Goal: Task Accomplishment & Management: Use online tool/utility

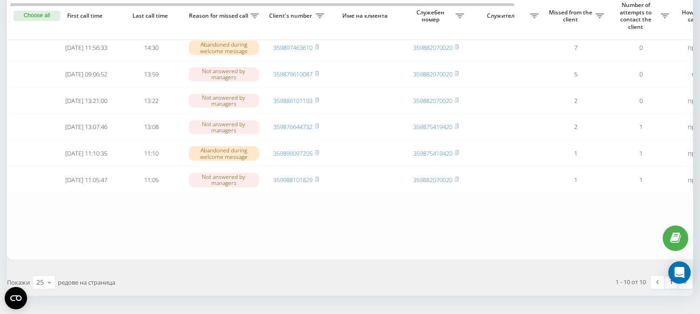
scroll to position [199, 0]
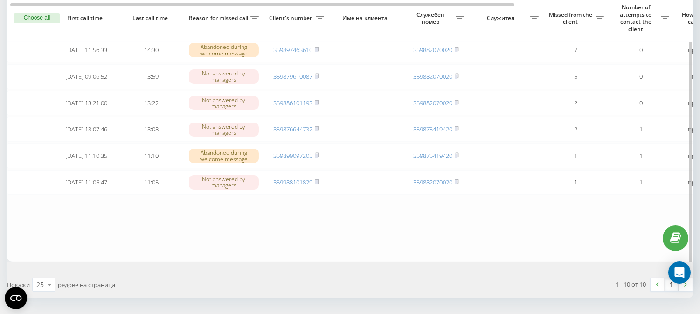
click at [32, 17] on button "Choose all" at bounding box center [37, 18] width 47 height 10
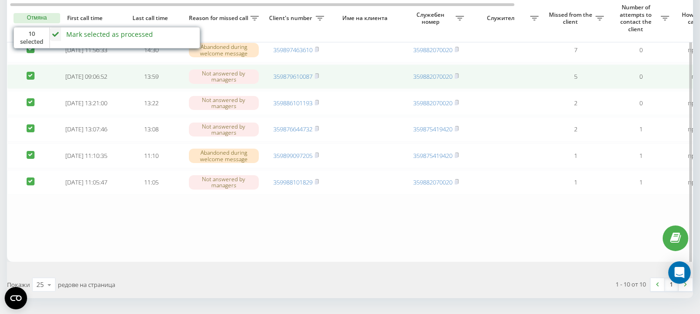
click at [33, 72] on label at bounding box center [31, 72] width 8 height 0
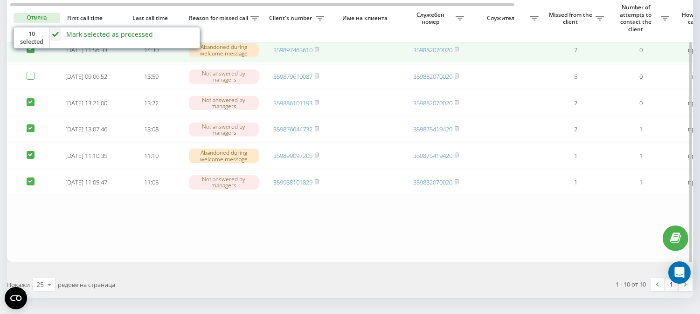
checkbox input "false"
click at [27, 45] on label at bounding box center [31, 45] width 8 height 0
checkbox input "false"
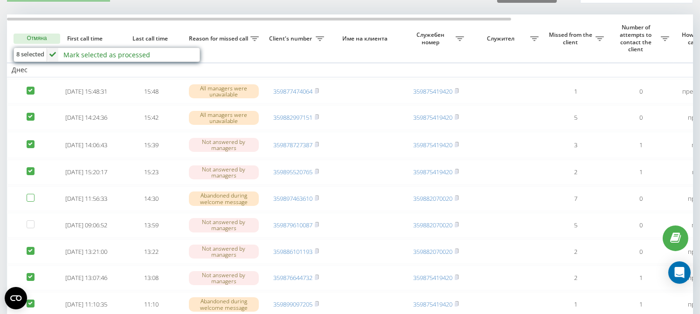
scroll to position [42, 0]
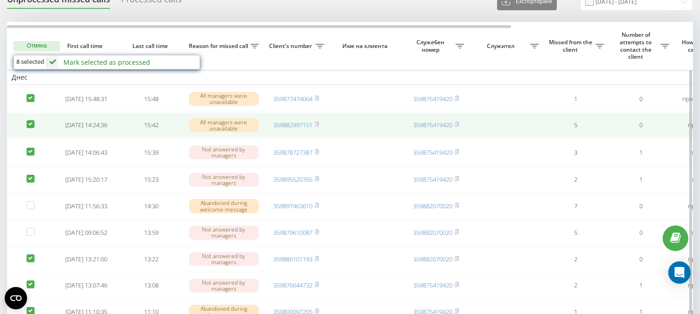
click at [31, 120] on label at bounding box center [31, 120] width 8 height 0
checkbox input "false"
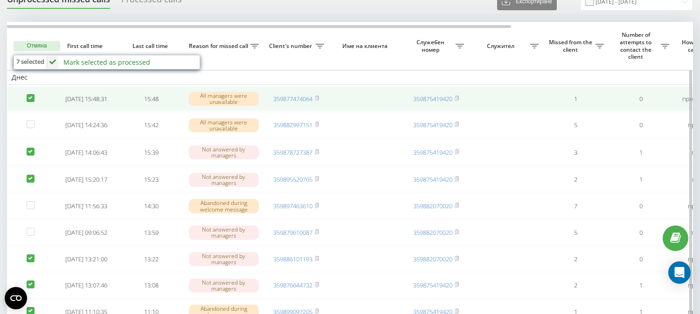
click at [29, 94] on label at bounding box center [31, 94] width 8 height 0
checkbox input "false"
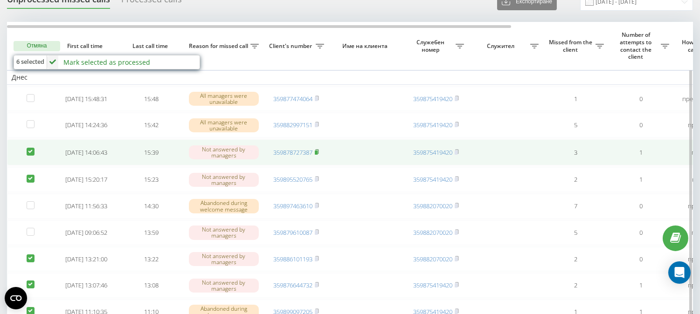
click at [318, 154] on rect at bounding box center [316, 153] width 3 height 4
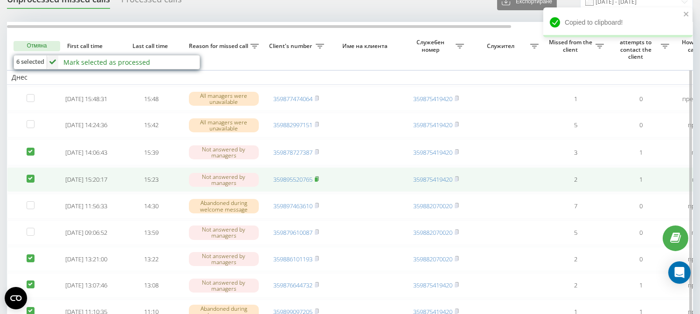
click at [317, 182] on rect at bounding box center [316, 180] width 3 height 4
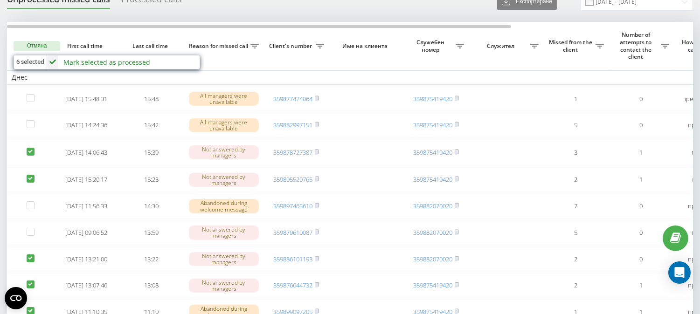
click at [61, 62] on div "[PERSON_NAME] selected as processed Failed to contact Contacted the client usin…" at bounding box center [123, 63] width 152 height 14
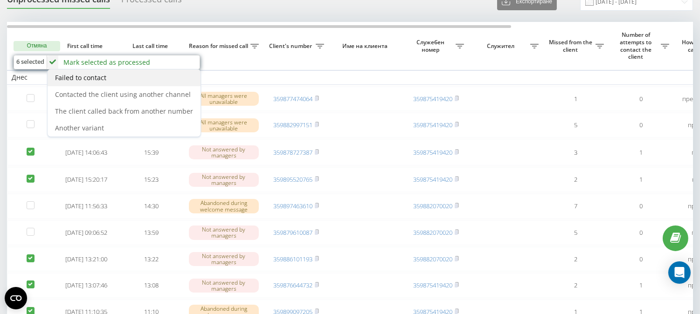
click at [96, 82] on div "Failed to contact" at bounding box center [124, 78] width 153 height 17
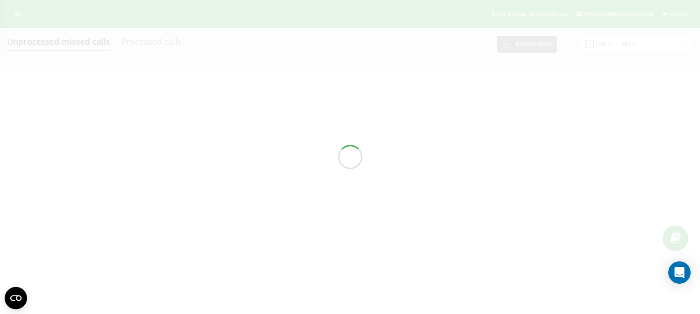
scroll to position [0, 0]
